Goal: Transaction & Acquisition: Purchase product/service

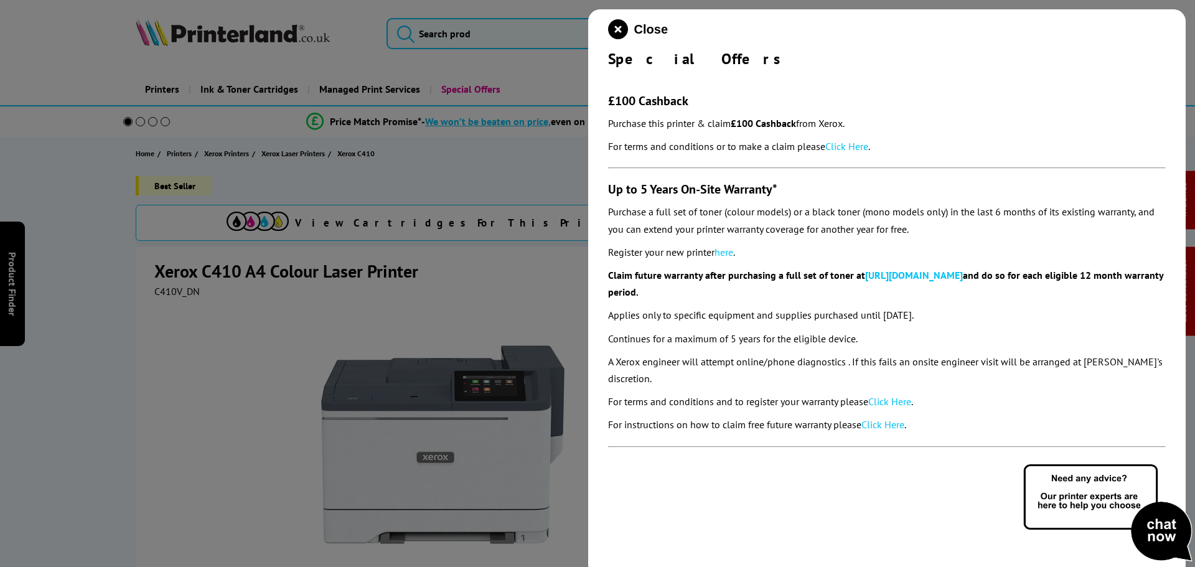
click at [858, 149] on link "Click Here" at bounding box center [846, 146] width 43 height 12
click at [617, 27] on icon "close modal" at bounding box center [618, 29] width 20 height 20
